Goal: Information Seeking & Learning: Find specific page/section

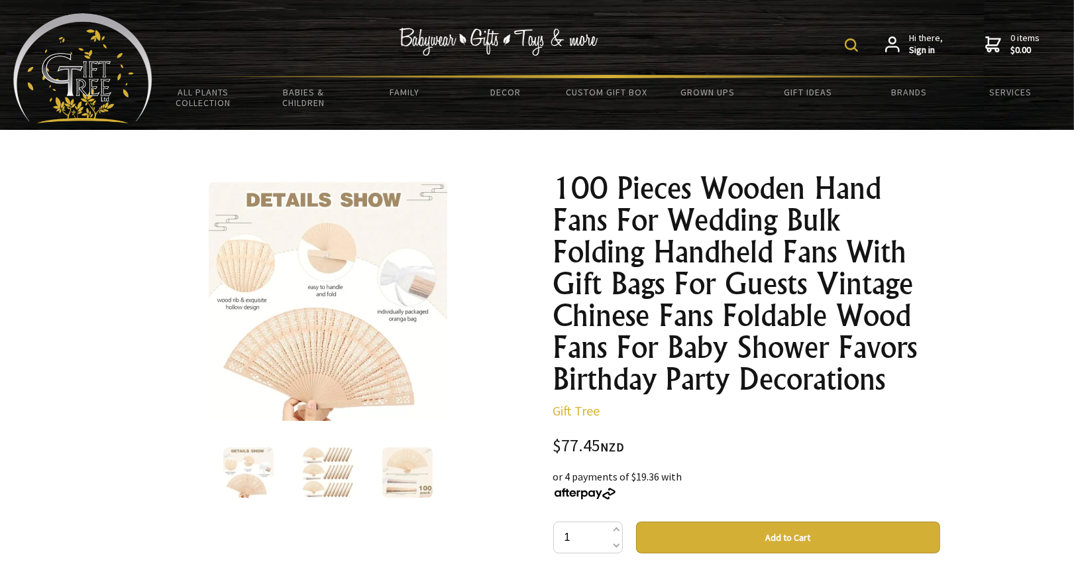
click at [858, 40] on img at bounding box center [851, 44] width 13 height 13
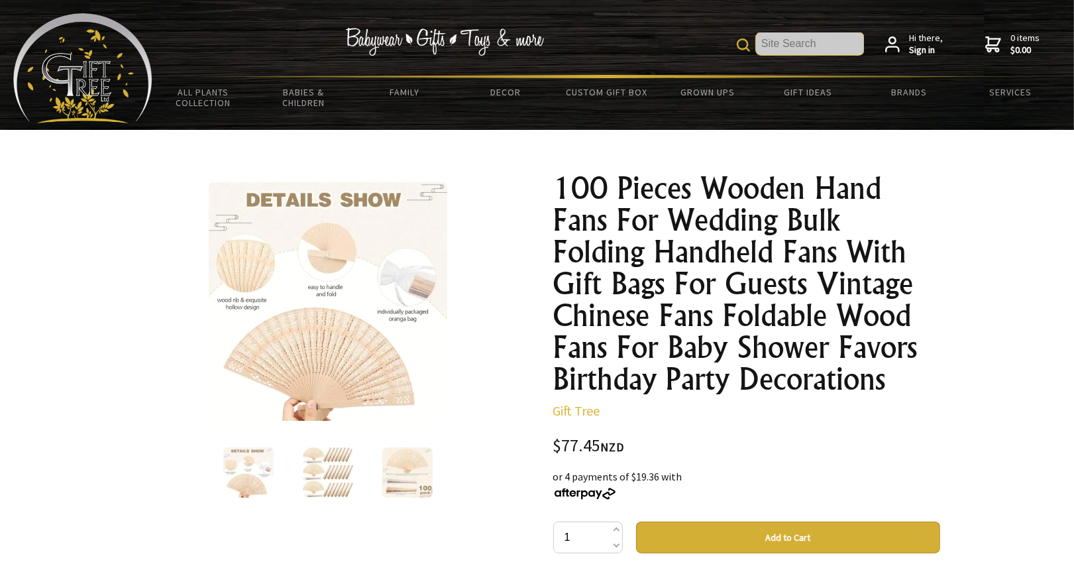
click at [823, 44] on input "text" at bounding box center [810, 43] width 108 height 23
type input "[GEOGRAPHIC_DATA]"
type input "Fiji fan"
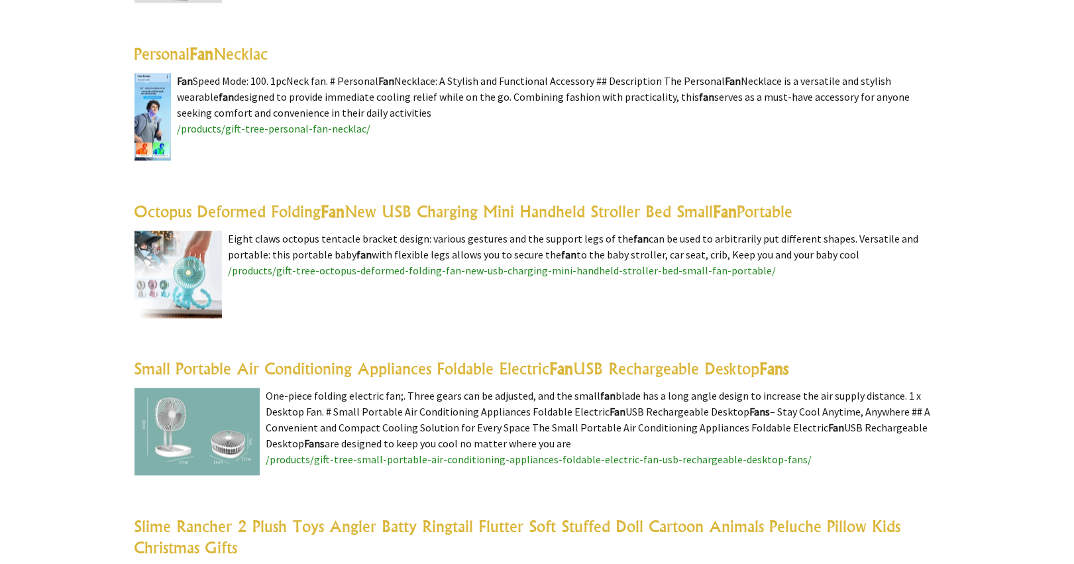
scroll to position [3298, 0]
